Goal: Obtain resource: Download file/media

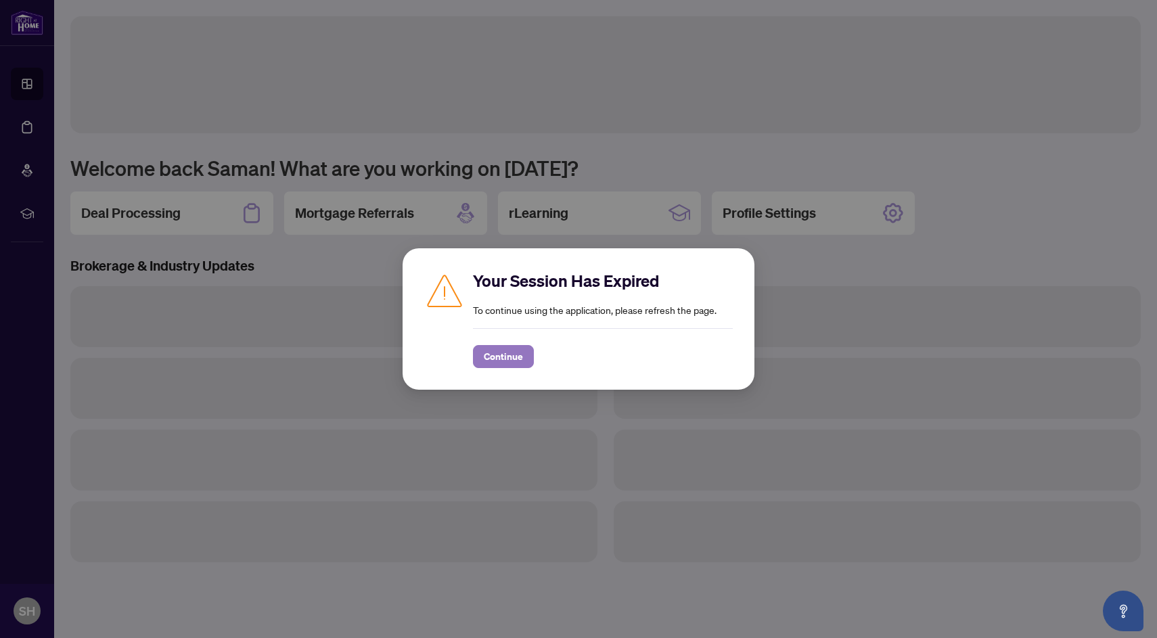
click at [515, 346] on span "Continue" at bounding box center [503, 357] width 39 height 22
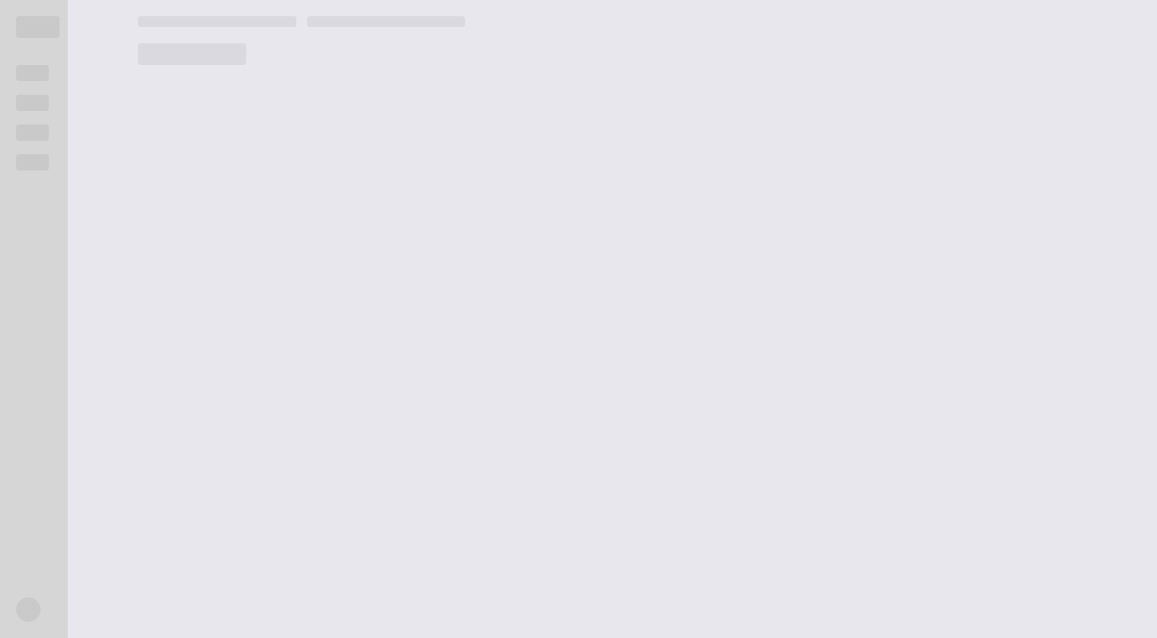
click at [164, 194] on main at bounding box center [639, 319] width 1035 height 638
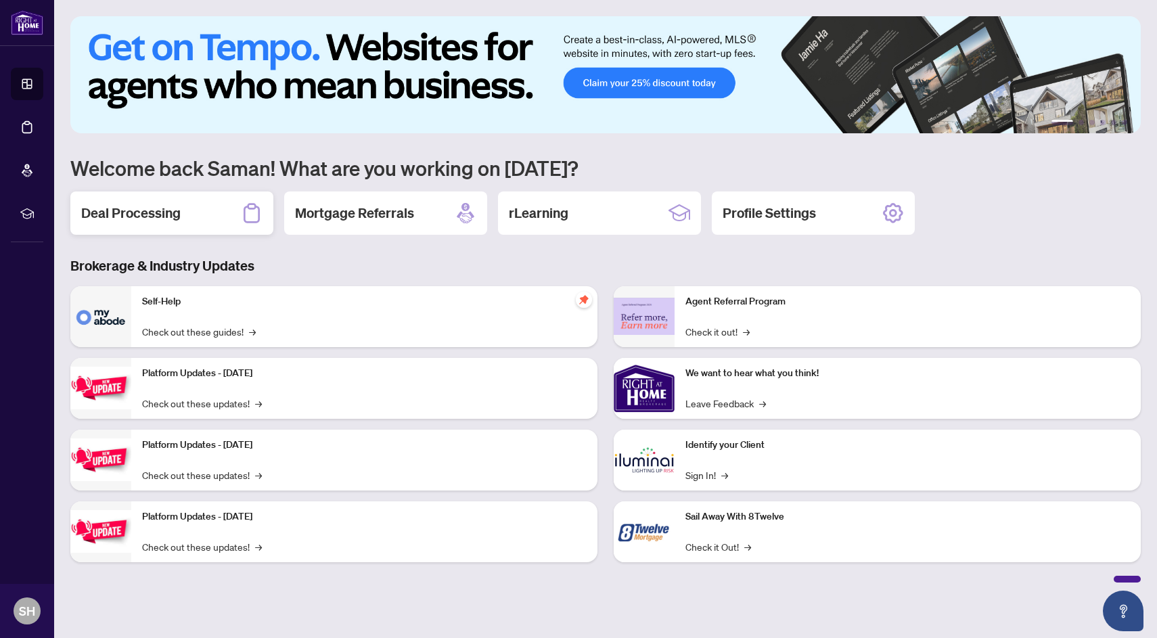
click at [179, 217] on h2 "Deal Processing" at bounding box center [130, 213] width 99 height 19
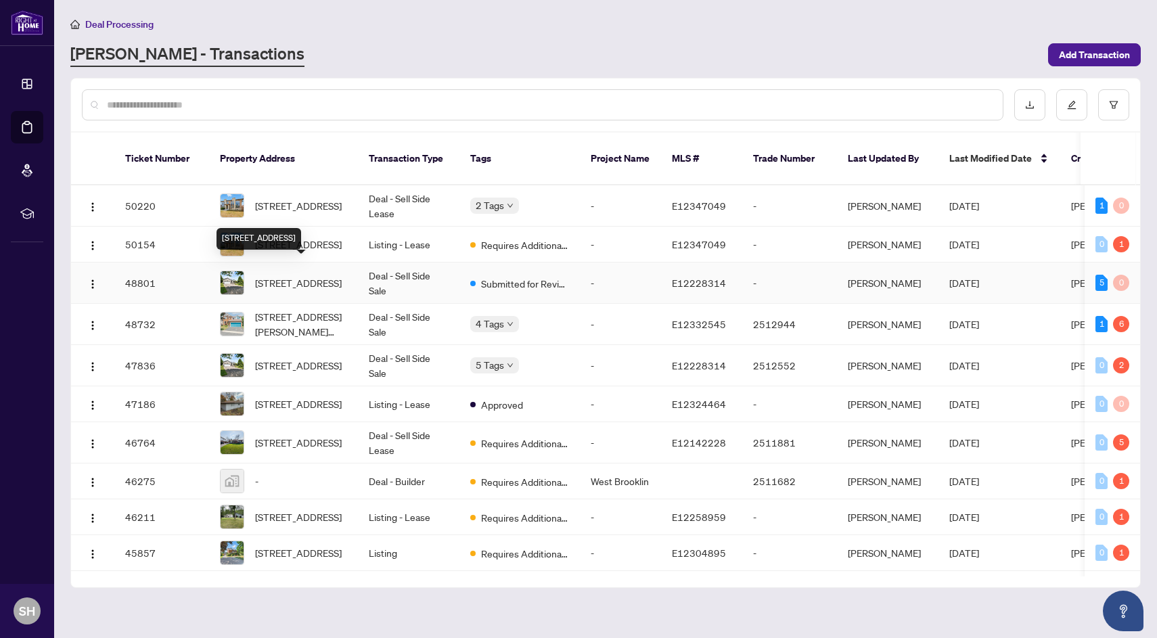
click at [296, 275] on span "94 Lake Driveway Way, Ajax, Ontario L1S 4T2, Canada" at bounding box center [298, 282] width 87 height 15
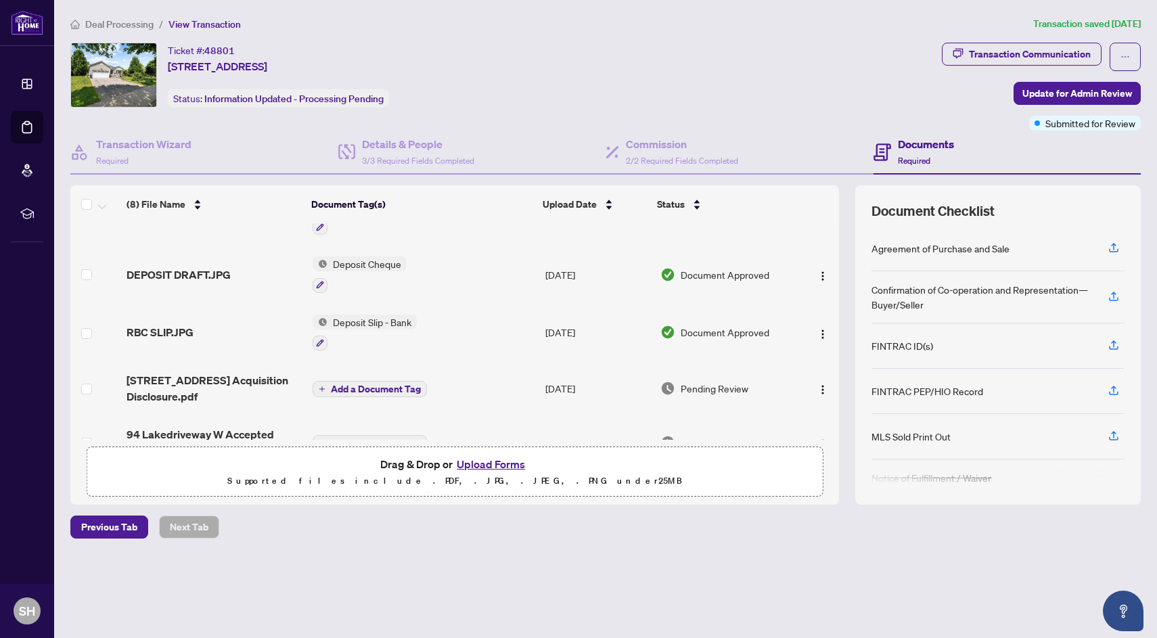
scroll to position [241, 0]
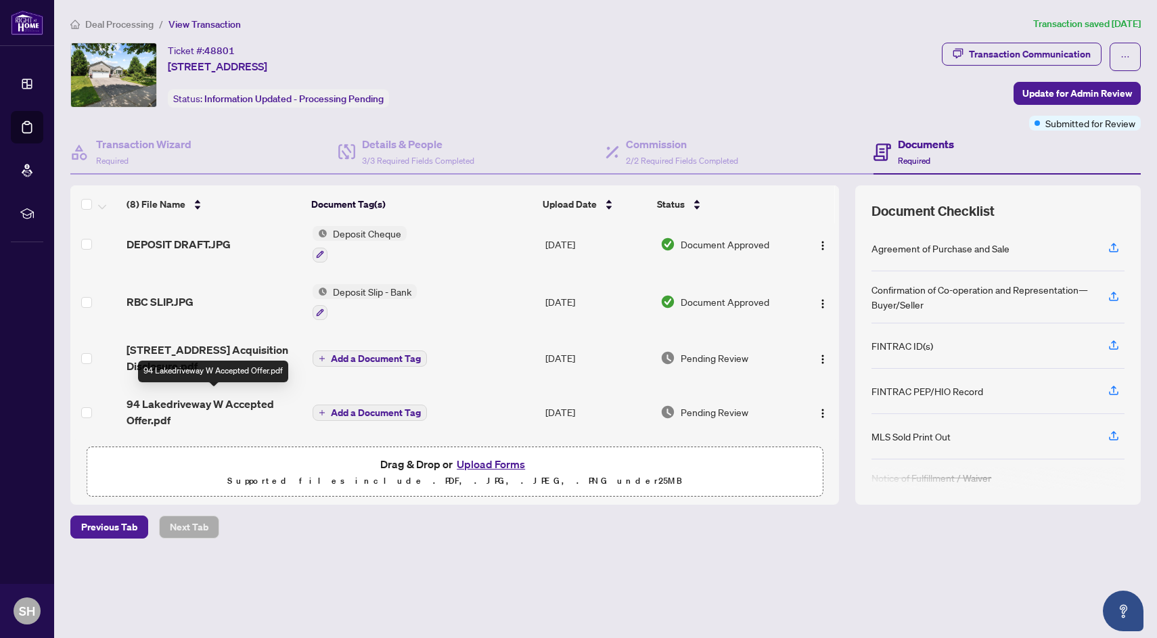
click at [233, 403] on span "94 Lakedriveway W Accepted Offer.pdf" at bounding box center [214, 412] width 175 height 32
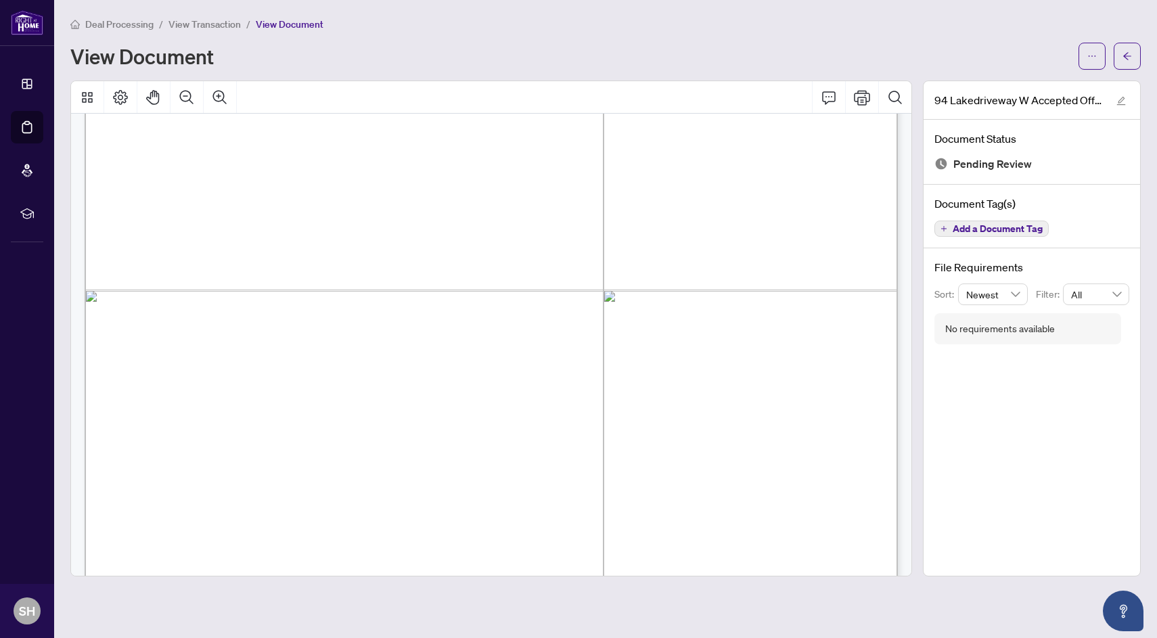
scroll to position [6293, 0]
click at [1090, 55] on icon "ellipsis" at bounding box center [1091, 55] width 9 height 9
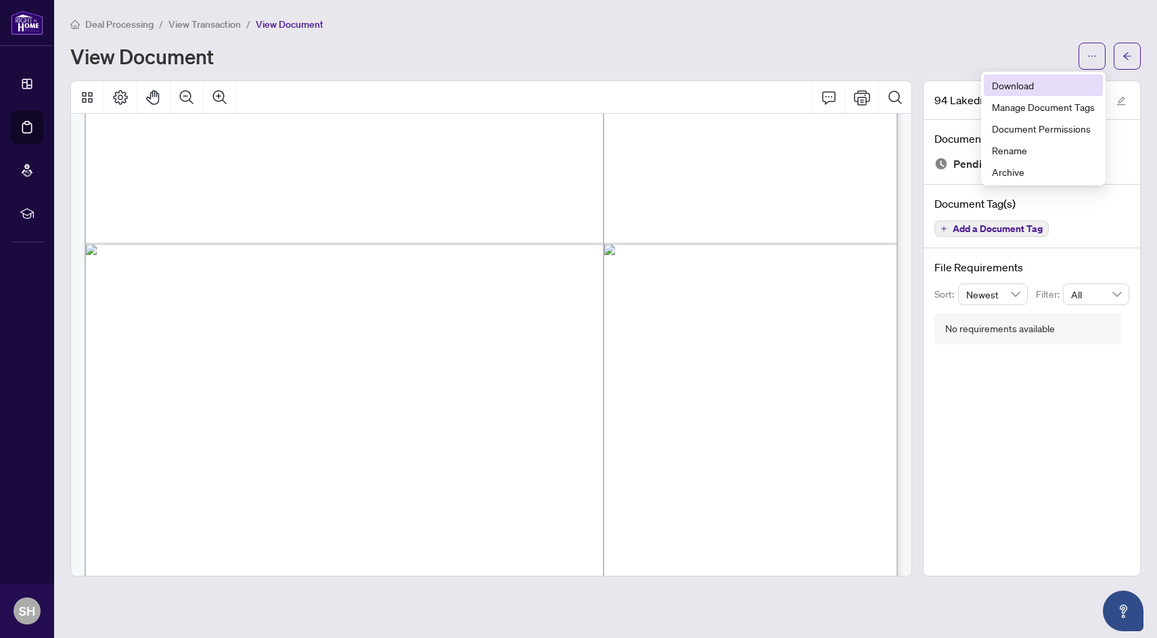
click at [1026, 83] on span "Download" at bounding box center [1043, 85] width 103 height 15
click at [106, 21] on span "Deal Processing" at bounding box center [119, 24] width 68 height 12
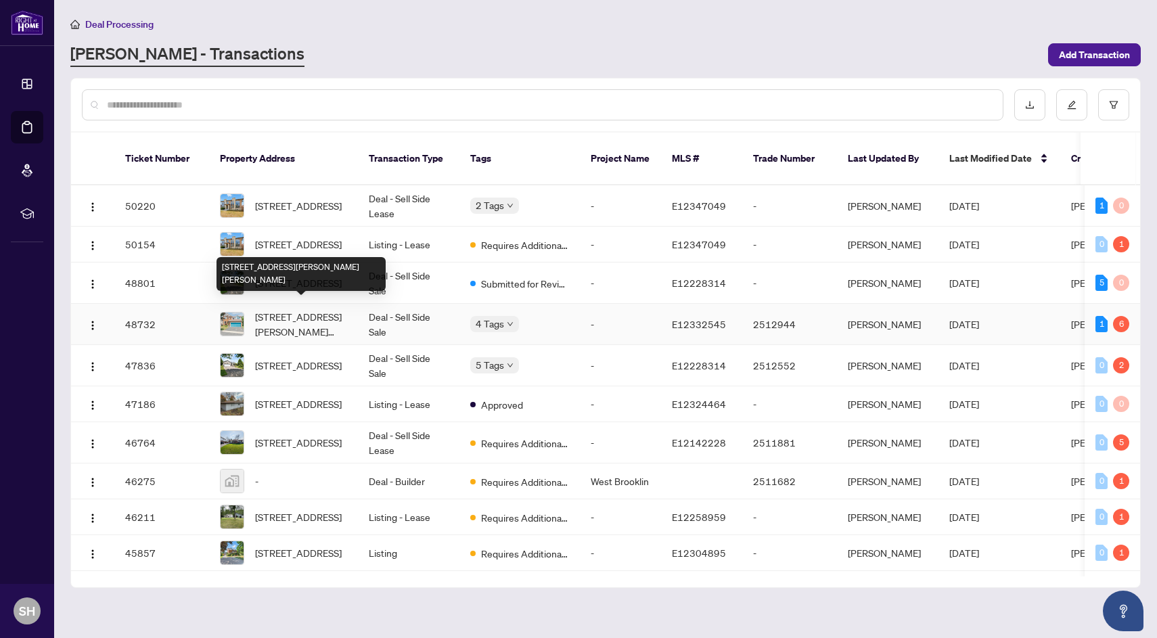
click at [292, 268] on div "2097 Lynn Heights Dr, Pickering, Ontario L1X 2S1, Canada" at bounding box center [301, 274] width 169 height 34
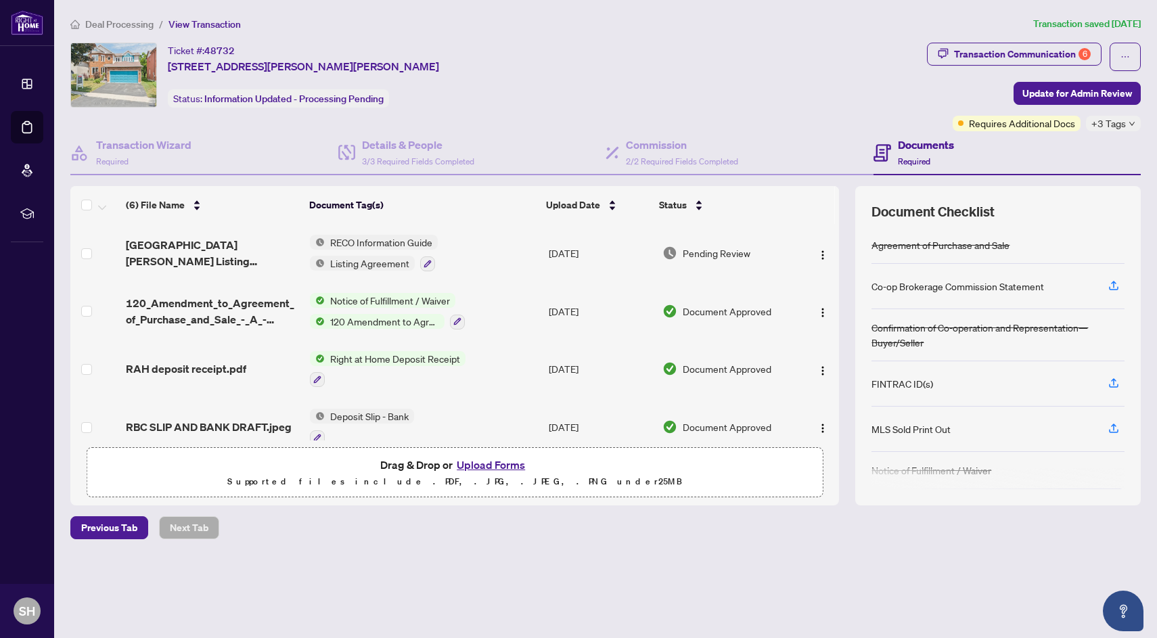
scroll to position [133, 0]
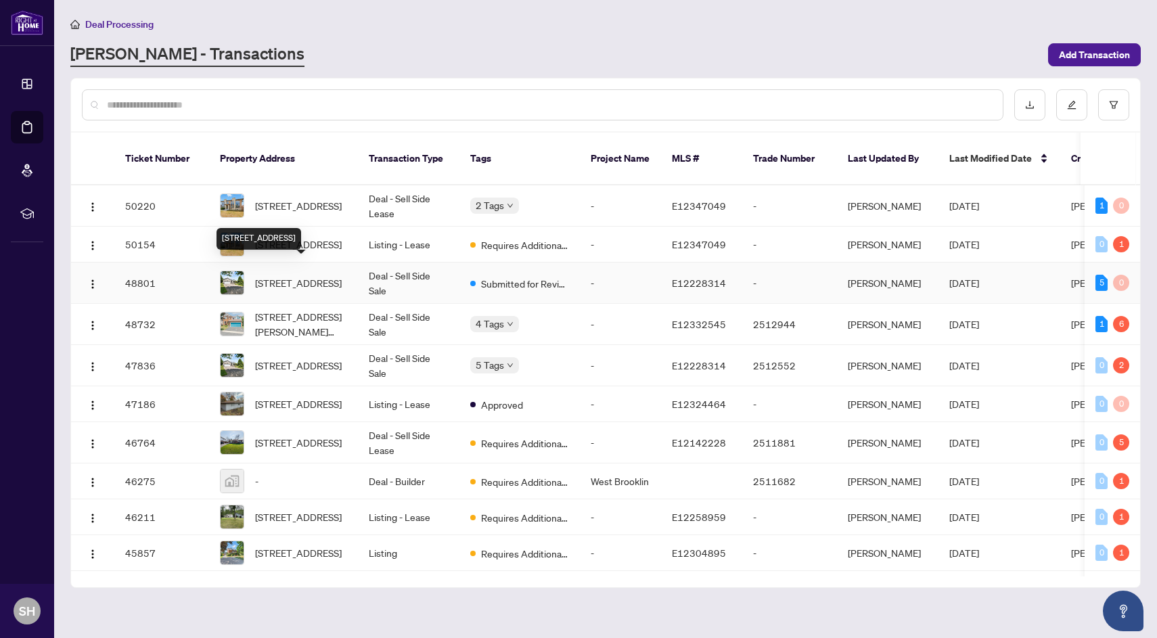
click at [292, 279] on span "94 Lake Driveway Way, Ajax, Ontario L1S 4T2, Canada" at bounding box center [298, 282] width 87 height 15
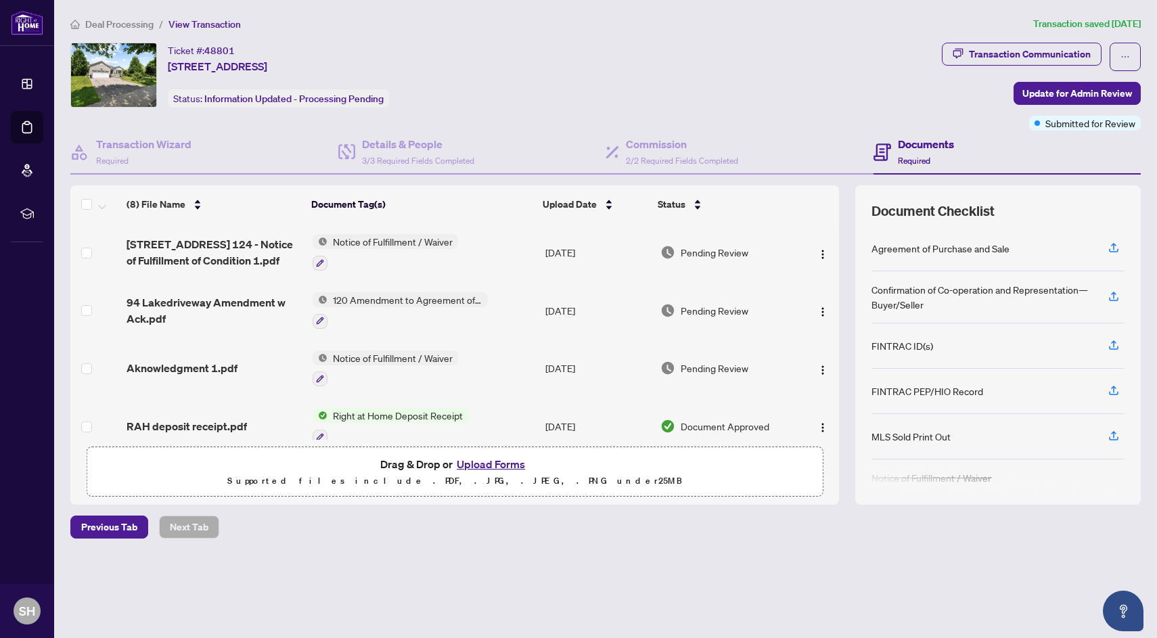
click at [783, 256] on div "Pending Review" at bounding box center [726, 252] width 133 height 15
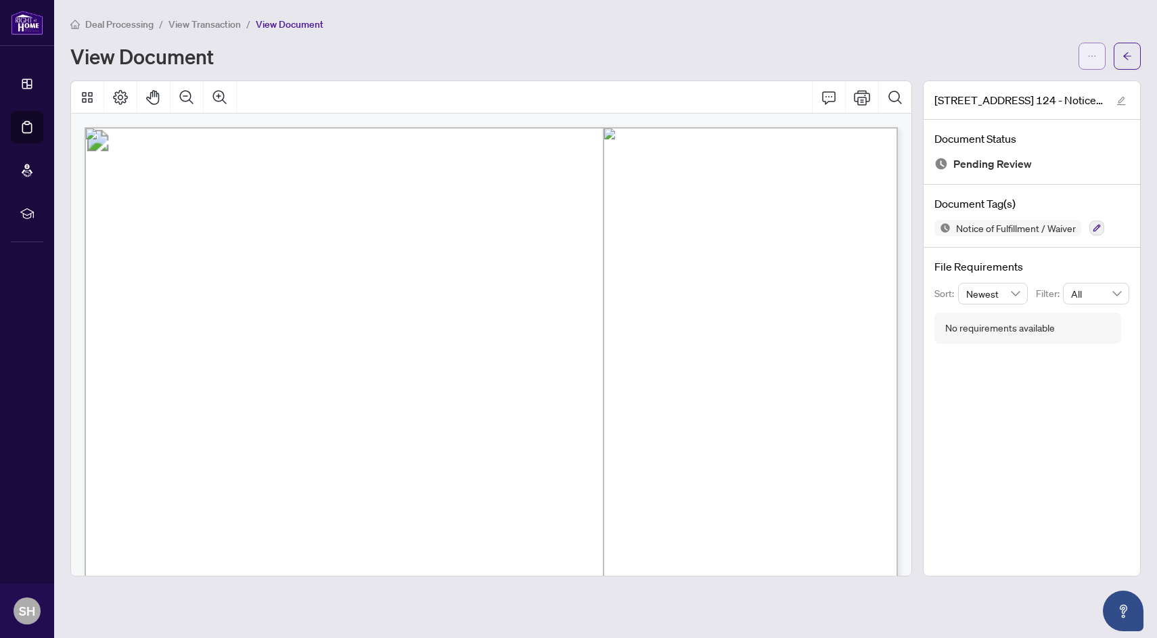
click at [1087, 53] on icon "ellipsis" at bounding box center [1091, 55] width 9 height 9
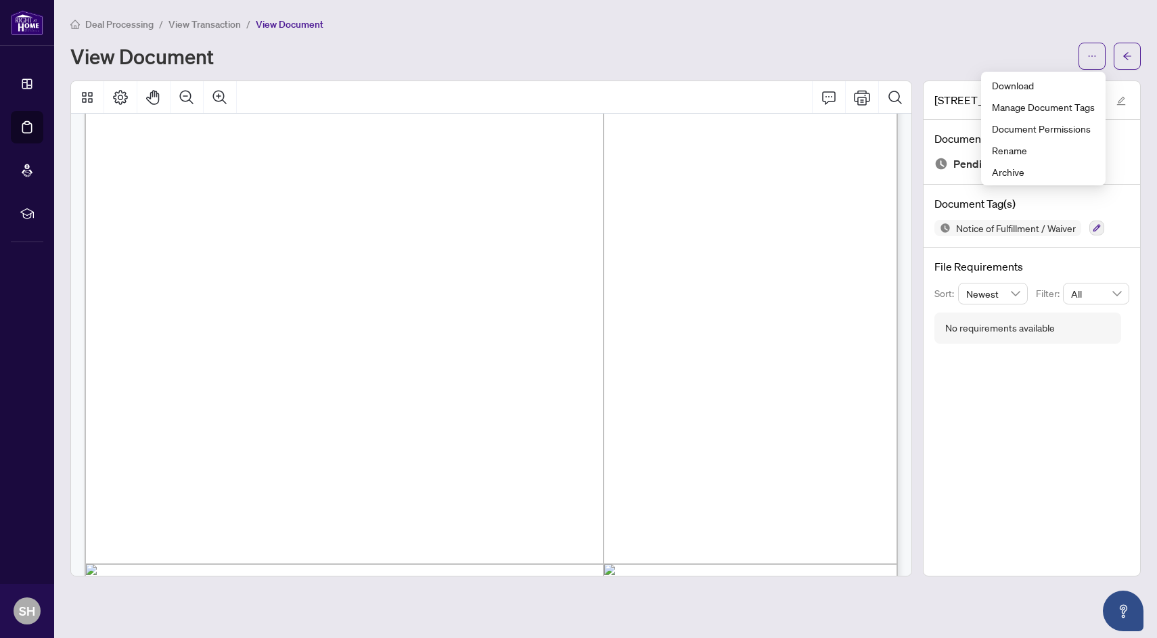
scroll to position [617, 0]
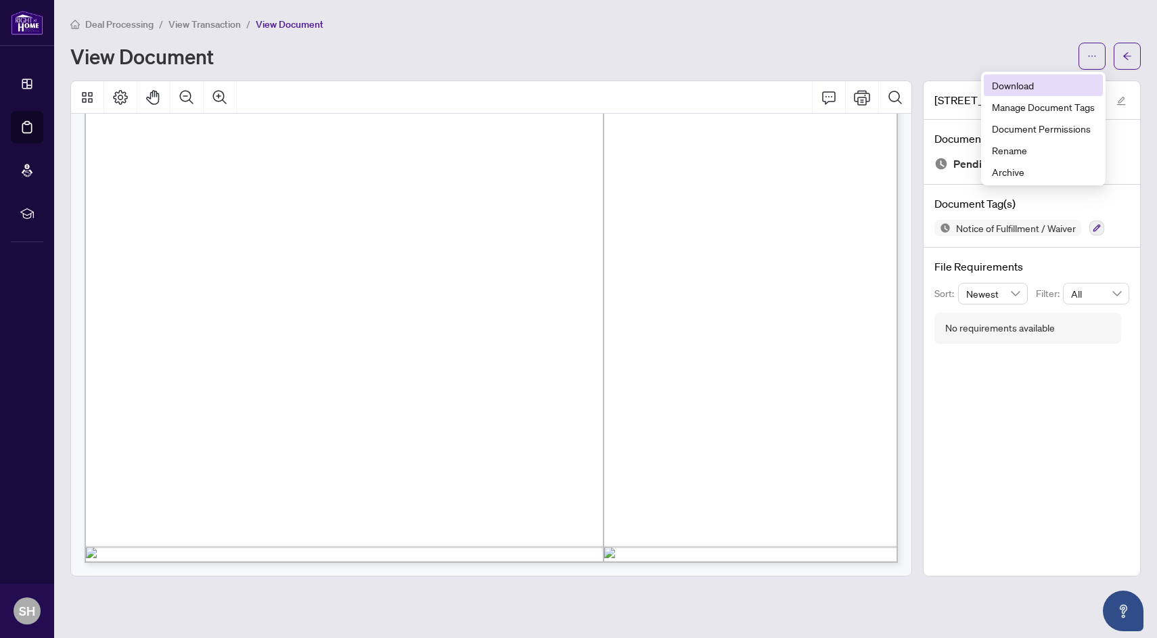
click at [1036, 89] on span "Download" at bounding box center [1043, 85] width 103 height 15
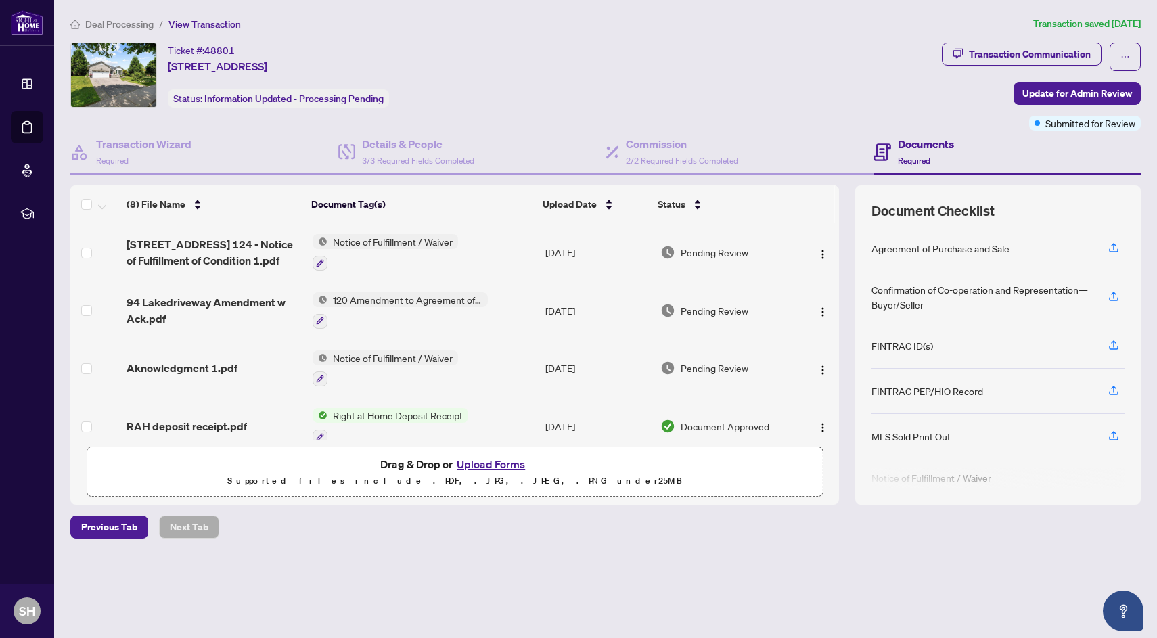
click at [235, 366] on div "Aknowledgment 1.pdf" at bounding box center [214, 368] width 175 height 16
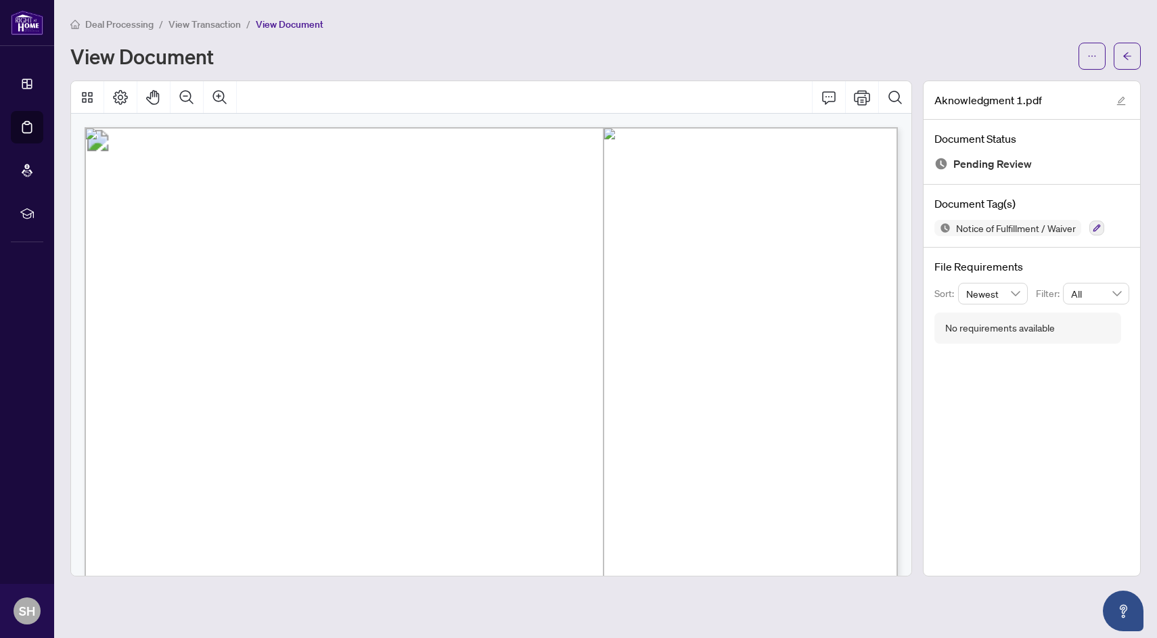
scroll to position [617, 0]
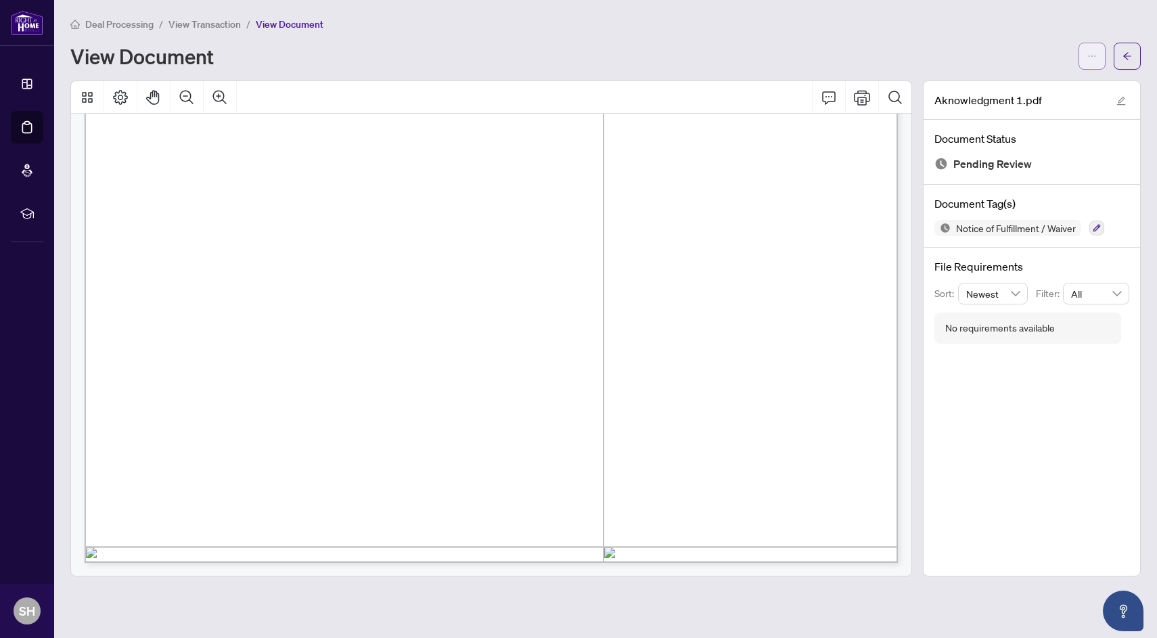
click at [1083, 47] on button "button" at bounding box center [1091, 56] width 27 height 27
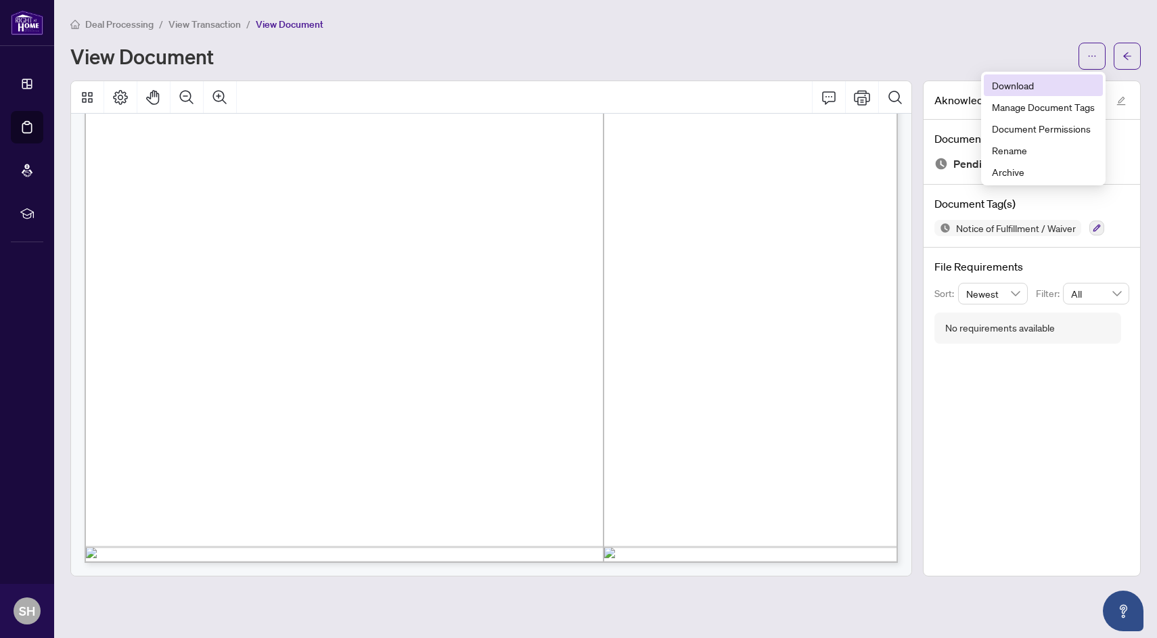
click at [1026, 84] on span "Download" at bounding box center [1043, 85] width 103 height 15
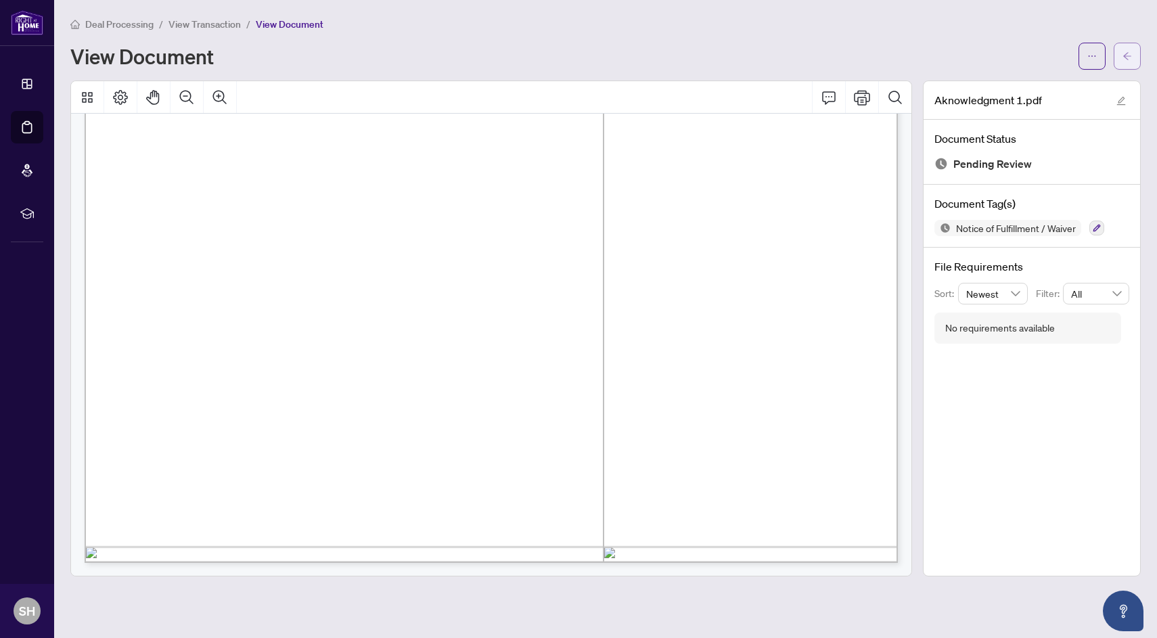
click at [1127, 58] on icon "arrow-left" at bounding box center [1126, 55] width 9 height 9
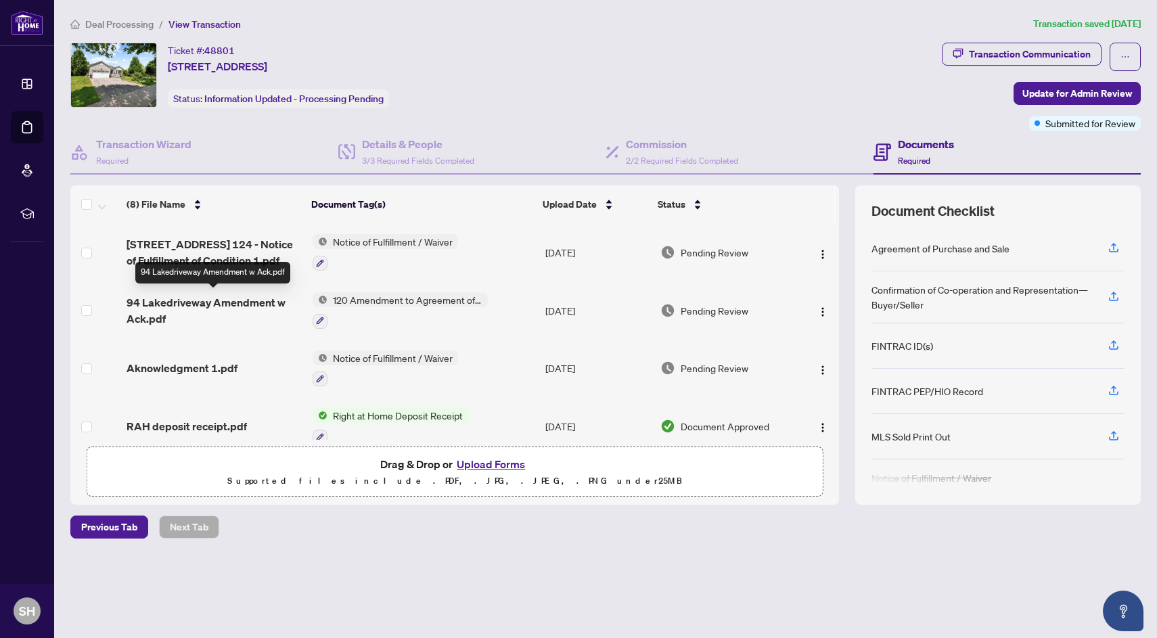
click at [210, 305] on span "94 Lakedriveway Amendment w Ack.pdf" at bounding box center [214, 310] width 175 height 32
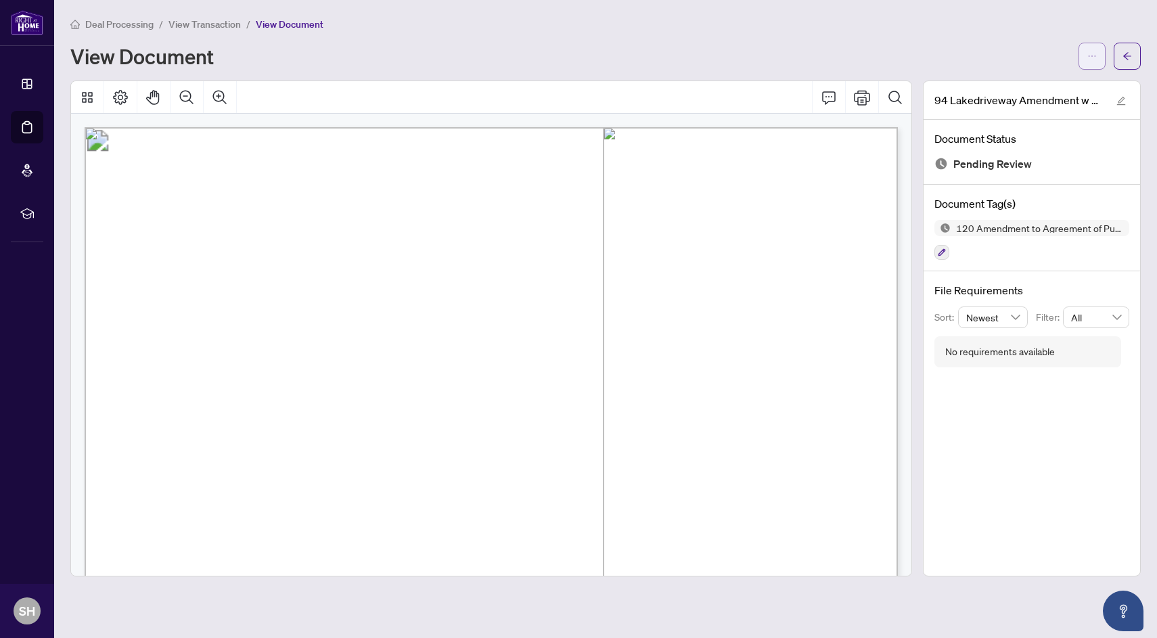
click at [1087, 47] on span "button" at bounding box center [1091, 56] width 9 height 22
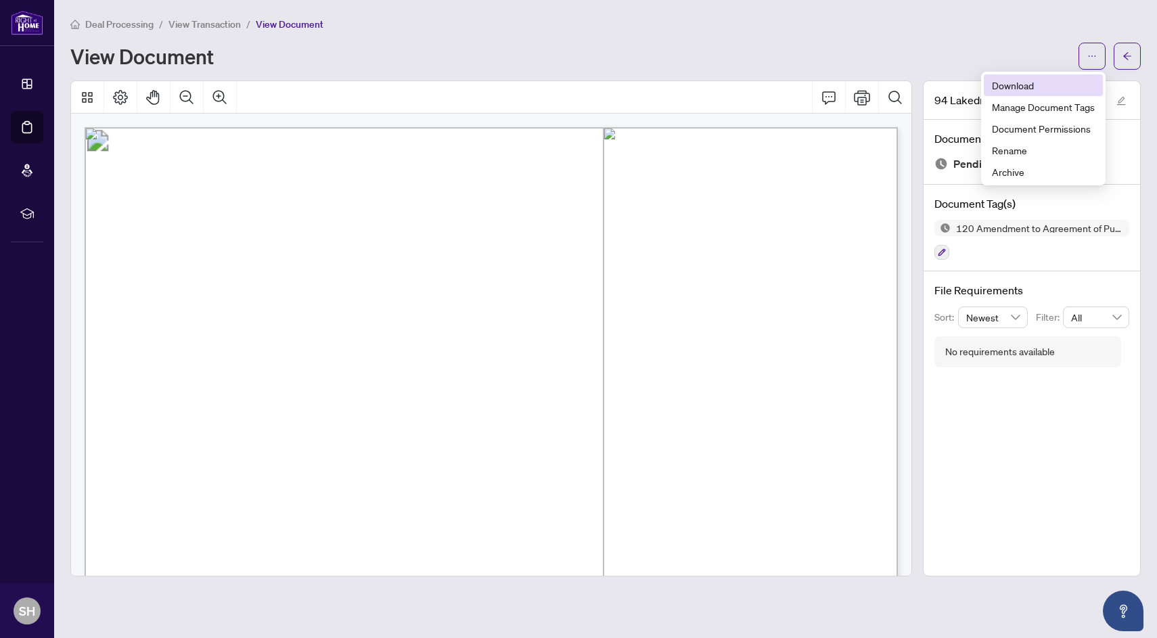
click at [1020, 87] on span "Download" at bounding box center [1043, 85] width 103 height 15
